Goal: Task Accomplishment & Management: Complete application form

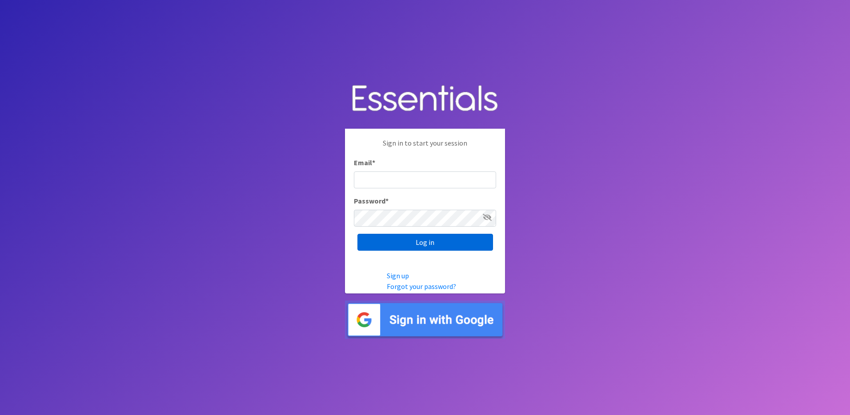
type input "[PERSON_NAME][EMAIL_ADDRESS][DOMAIN_NAME]"
click at [417, 239] on input "Log in" at bounding box center [426, 241] width 136 height 17
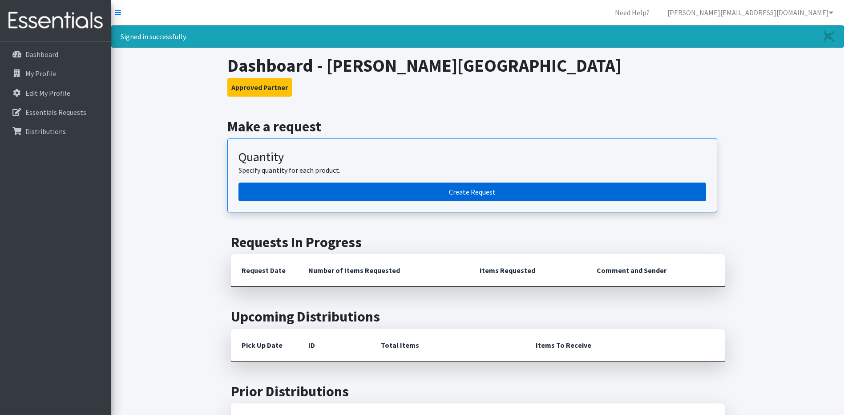
click at [443, 193] on link "Create Request" at bounding box center [471, 191] width 467 height 19
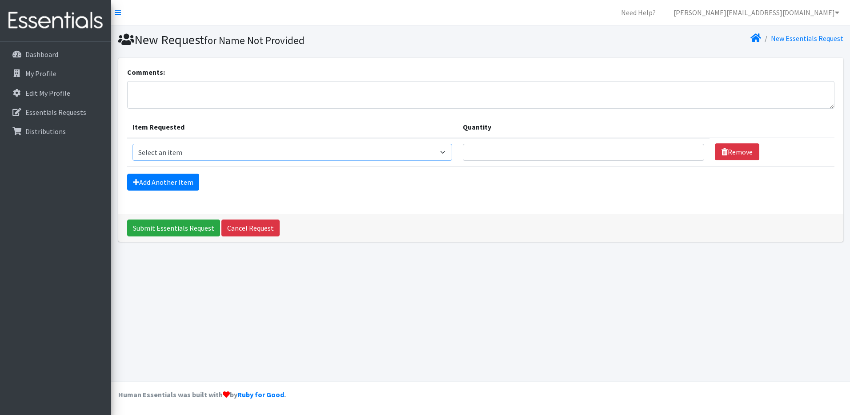
click at [446, 152] on select "Select an item Liners (Pack of 100) Makeup Bag (25) Pads 1 (Pack of 25) Pads 2 …" at bounding box center [293, 152] width 320 height 17
select select "13534"
click at [133, 144] on select "Select an item Liners (Pack of 100) Makeup Bag (25) Pads 1 (Pack of 25) Pads 2 …" at bounding box center [293, 152] width 320 height 17
click at [688, 156] on input "1" at bounding box center [584, 152] width 242 height 17
type input "2"
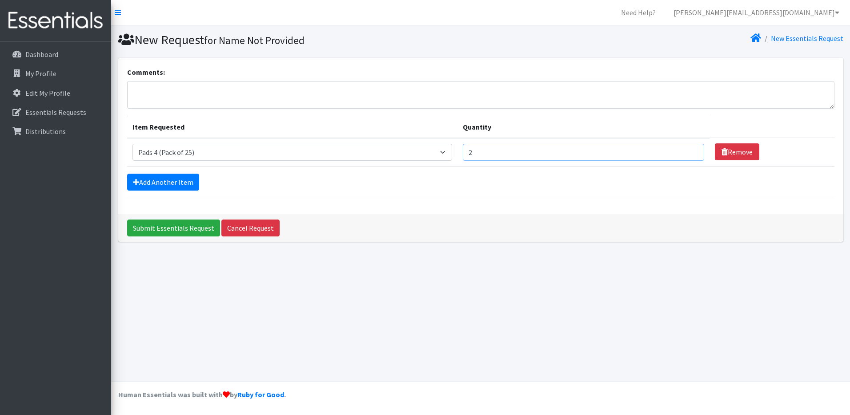
click at [689, 150] on input "2" at bounding box center [584, 152] width 242 height 17
click at [176, 181] on link "Add Another Item" at bounding box center [163, 181] width 72 height 17
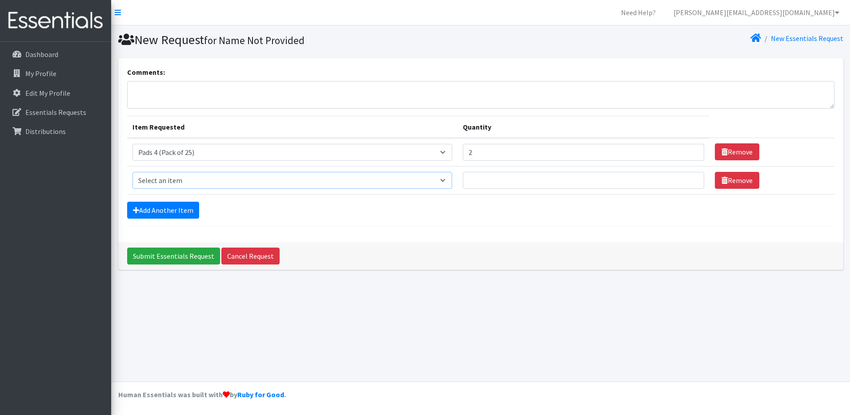
click at [176, 179] on select "Select an item Liners (Pack of 100) Makeup Bag (25) Pads 1 (Pack of 25) Pads 2 …" at bounding box center [293, 180] width 320 height 17
select select "13535"
click at [133, 172] on select "Select an item Liners (Pack of 100) Makeup Bag (25) Pads 1 (Pack of 25) Pads 2 …" at bounding box center [293, 180] width 320 height 17
click at [448, 182] on select "Select an item Liners (Pack of 100) Makeup Bag (25) Pads 1 (Pack of 25) Pads 2 …" at bounding box center [293, 180] width 320 height 17
click at [511, 207] on div "Add Another Item" at bounding box center [481, 209] width 708 height 17
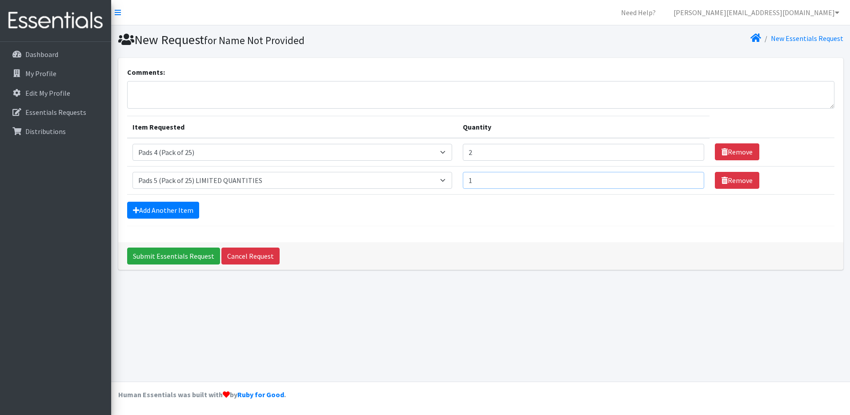
click at [689, 178] on input "1" at bounding box center [584, 180] width 242 height 17
type input "2"
click at [689, 178] on input "2" at bounding box center [584, 180] width 242 height 17
click at [167, 209] on link "Add Another Item" at bounding box center [163, 209] width 72 height 17
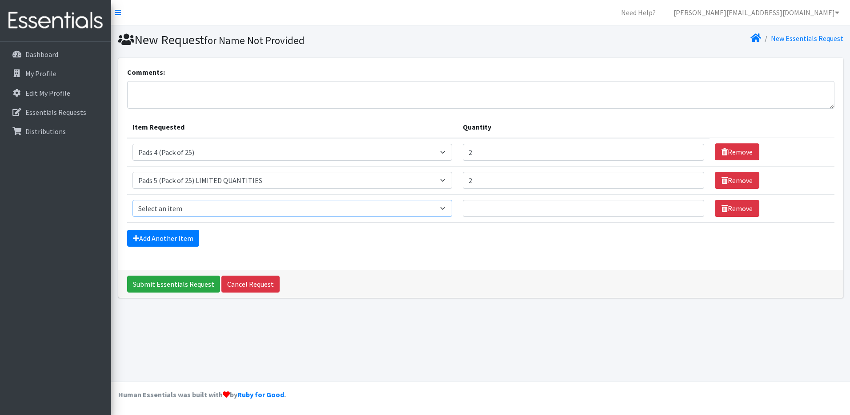
click at [449, 209] on select "Select an item Liners (Pack of 100) Makeup Bag (25) Pads 1 (Pack of 25) Pads 2 …" at bounding box center [293, 208] width 320 height 17
select select "13531"
click at [133, 200] on select "Select an item Liners (Pack of 100) Makeup Bag (25) Pads 1 (Pack of 25) Pads 2 …" at bounding box center [293, 208] width 320 height 17
click at [689, 210] on input "1" at bounding box center [584, 208] width 242 height 17
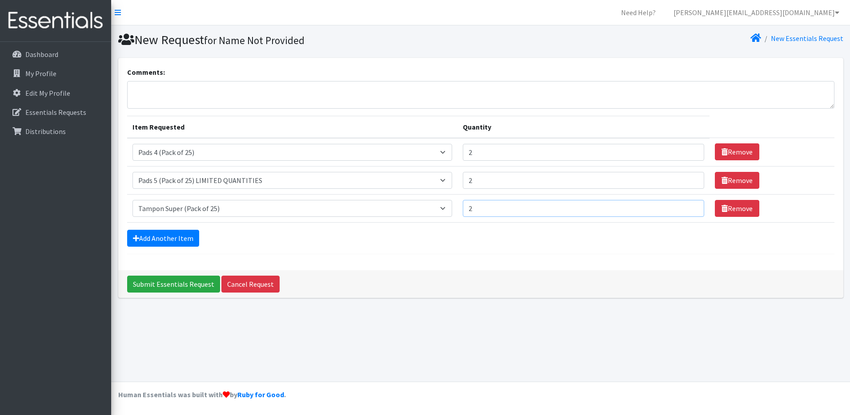
type input "2"
click at [689, 204] on input "2" at bounding box center [584, 208] width 242 height 17
click at [173, 238] on link "Add Another Item" at bounding box center [163, 237] width 72 height 17
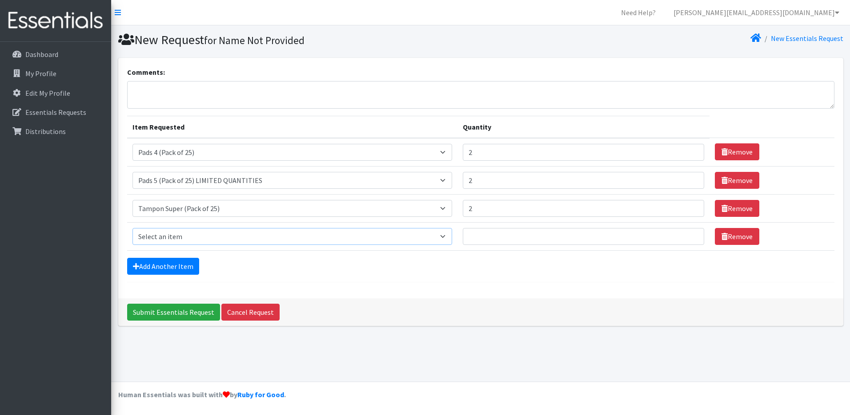
click at [447, 238] on select "Select an item Liners (Pack of 100) Makeup Bag (25) Pads 1 (Pack of 25) Pads 2 …" at bounding box center [293, 236] width 320 height 17
click at [522, 298] on div "Submit Essentials Request Cancel Request" at bounding box center [480, 312] width 725 height 28
click at [688, 150] on input "3" at bounding box center [584, 152] width 242 height 17
click at [688, 150] on input "4" at bounding box center [584, 152] width 242 height 17
click at [688, 150] on input "5" at bounding box center [584, 152] width 242 height 17
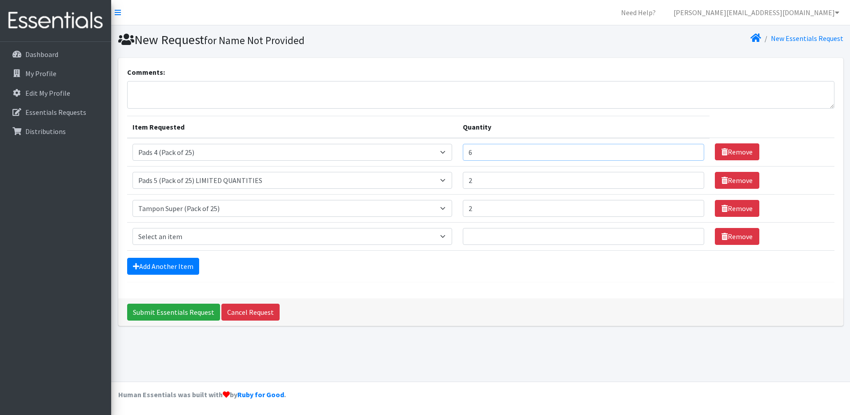
type input "6"
click at [688, 150] on input "6" at bounding box center [584, 152] width 242 height 17
click at [688, 177] on input "3" at bounding box center [584, 180] width 242 height 17
click at [688, 177] on input "4" at bounding box center [584, 180] width 242 height 17
click at [688, 177] on input "5" at bounding box center [584, 180] width 242 height 17
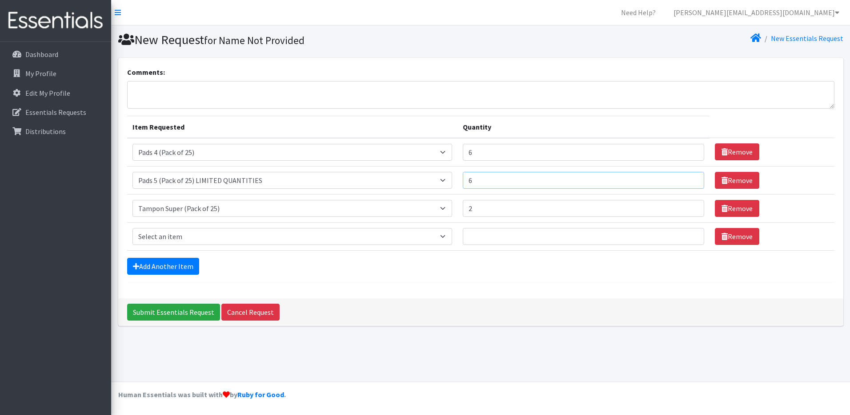
type input "6"
click at [688, 177] on input "6" at bounding box center [584, 180] width 242 height 17
click at [688, 206] on input "3" at bounding box center [584, 208] width 242 height 17
click at [688, 206] on input "4" at bounding box center [584, 208] width 242 height 17
click at [688, 206] on input "5" at bounding box center [584, 208] width 242 height 17
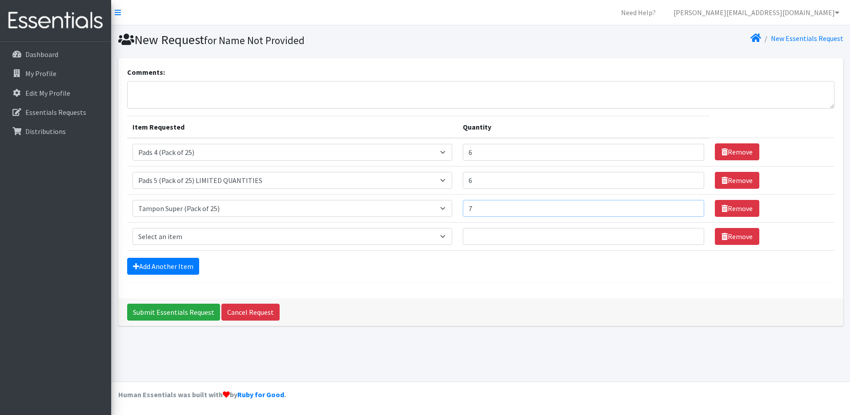
click at [688, 206] on input "7" at bounding box center [584, 208] width 242 height 17
type input "6"
click at [688, 210] on input "6" at bounding box center [584, 208] width 242 height 17
click at [448, 237] on select "Select an item Liners (Pack of 100) Makeup Bag (25) Pads 1 (Pack of 25) Pads 2 …" at bounding box center [293, 236] width 320 height 17
click at [595, 331] on div "Comments: Item Requested Quantity Item Requested Select an item Liners (Pack of…" at bounding box center [481, 195] width 732 height 275
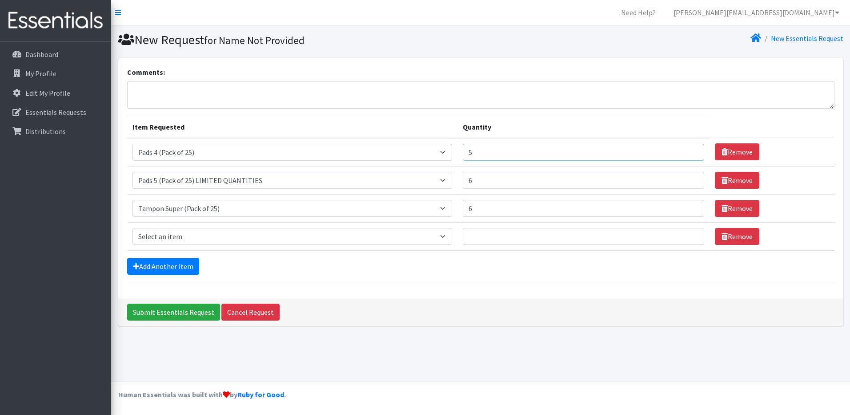
click at [688, 153] on input "5" at bounding box center [584, 152] width 242 height 17
type input "4"
click at [688, 153] on input "4" at bounding box center [584, 152] width 242 height 17
click at [688, 184] on input "5" at bounding box center [584, 180] width 242 height 17
type input "4"
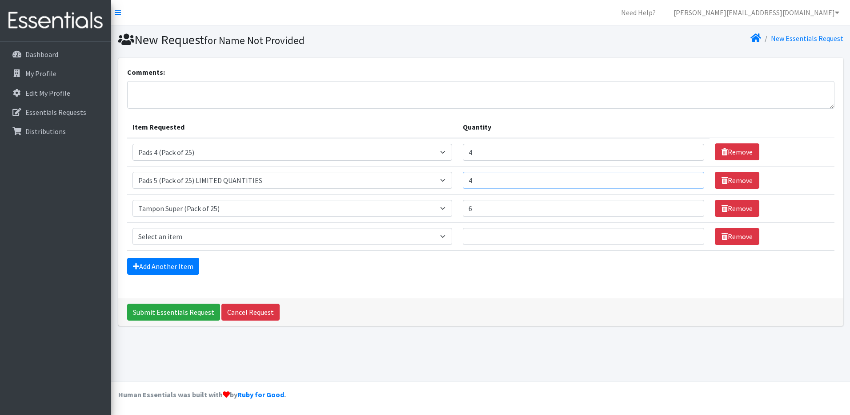
click at [688, 182] on input "4" at bounding box center [584, 180] width 242 height 17
click at [690, 210] on input "5" at bounding box center [584, 208] width 242 height 17
type input "4"
click at [690, 210] on input "4" at bounding box center [584, 208] width 242 height 17
click at [182, 310] on input "Submit Essentials Request" at bounding box center [173, 311] width 93 height 17
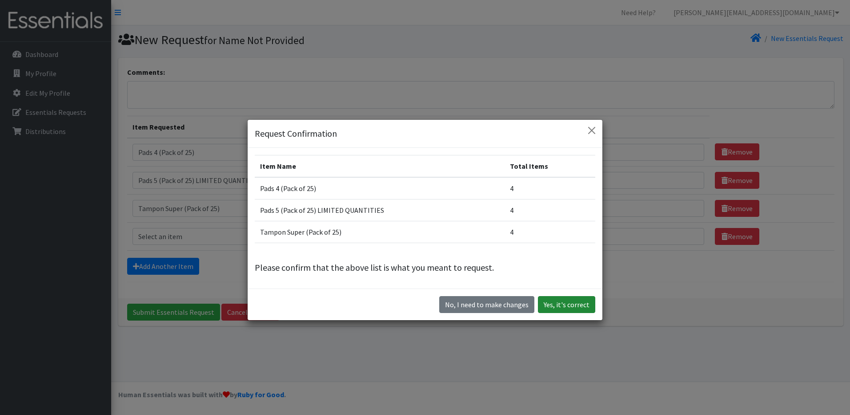
click at [573, 300] on button "Yes, it's correct" at bounding box center [566, 304] width 57 height 17
